Goal: Find specific page/section

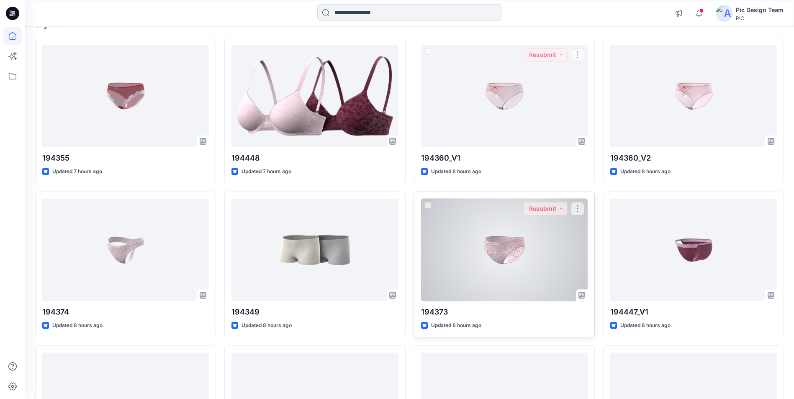
scroll to position [84, 0]
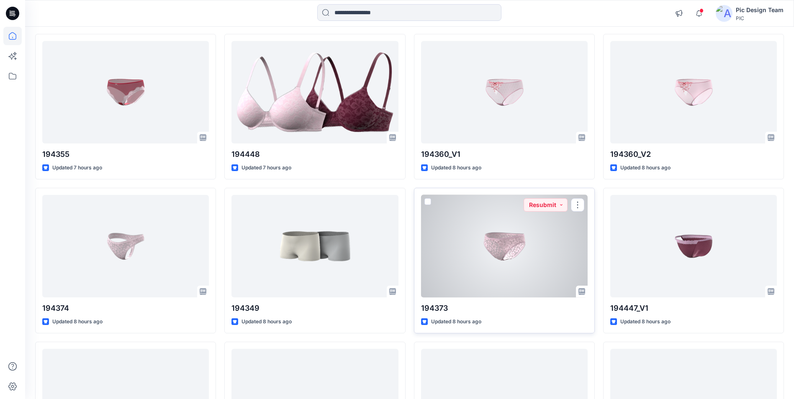
click at [514, 276] on div at bounding box center [504, 246] width 167 height 103
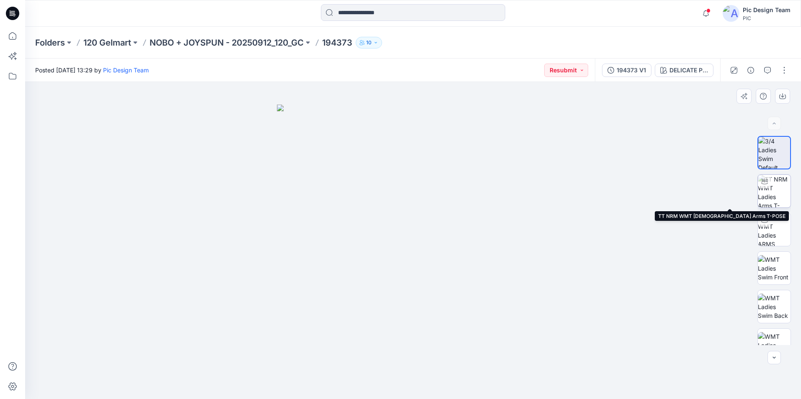
click at [766, 189] on img at bounding box center [773, 191] width 33 height 33
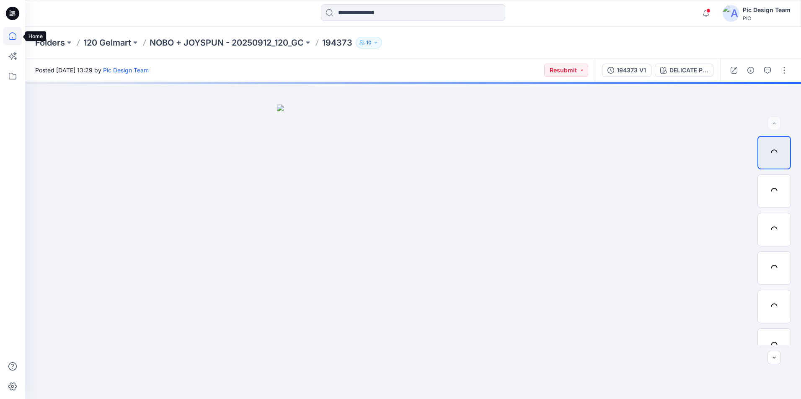
click at [7, 38] on icon at bounding box center [12, 36] width 18 height 18
